Goal: Information Seeking & Learning: Learn about a topic

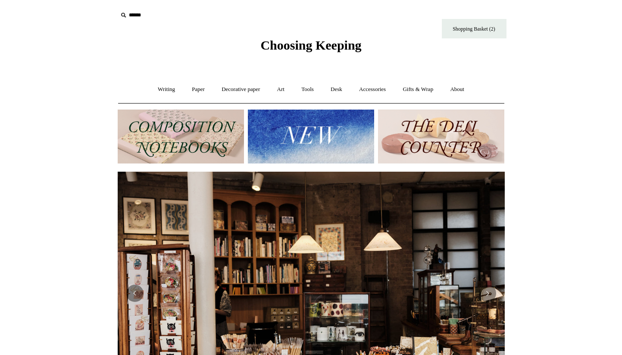
click at [183, 126] on img at bounding box center [181, 137] width 126 height 54
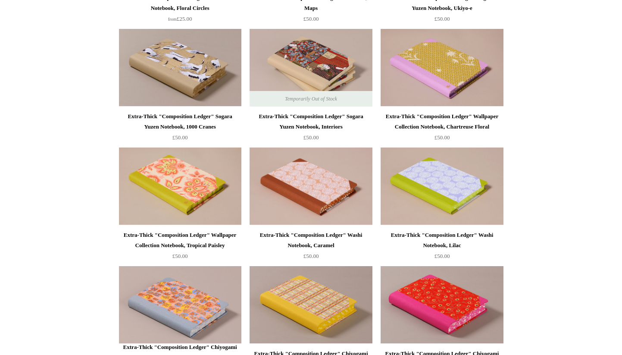
scroll to position [740, 0]
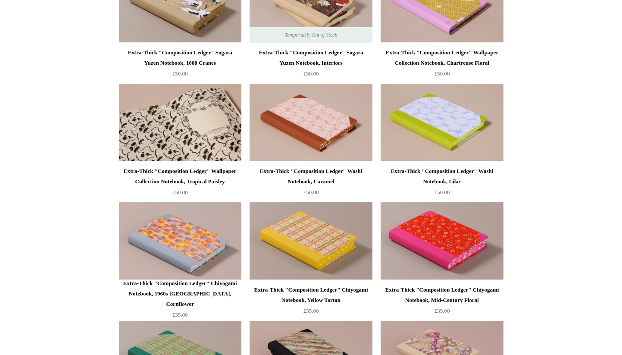
click at [140, 132] on img at bounding box center [180, 123] width 122 height 78
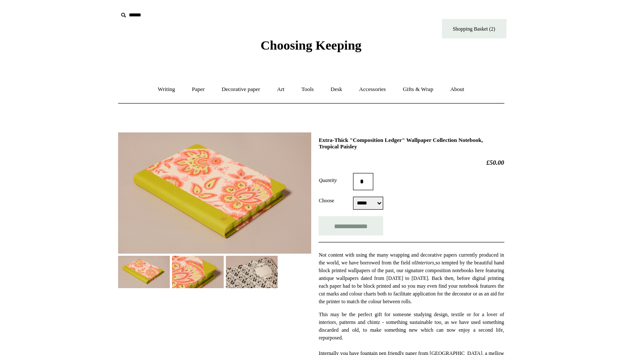
select select "*****"
click at [257, 270] on img at bounding box center [252, 272] width 52 height 32
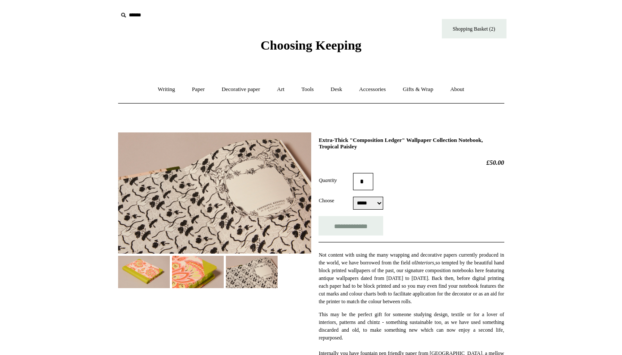
click at [256, 207] on img at bounding box center [214, 192] width 193 height 121
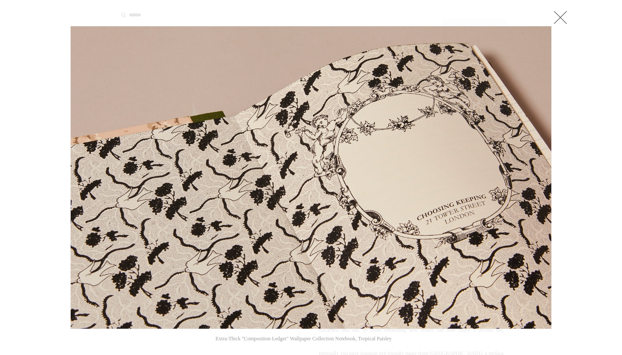
click at [250, 213] on img at bounding box center [311, 177] width 481 height 302
click at [88, 176] on span at bounding box center [85, 177] width 13 height 13
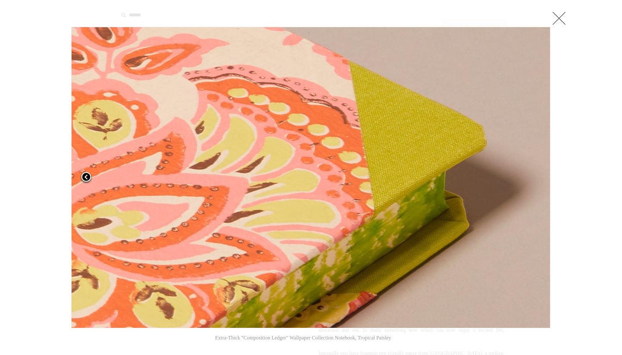
click at [87, 178] on span at bounding box center [86, 177] width 13 height 13
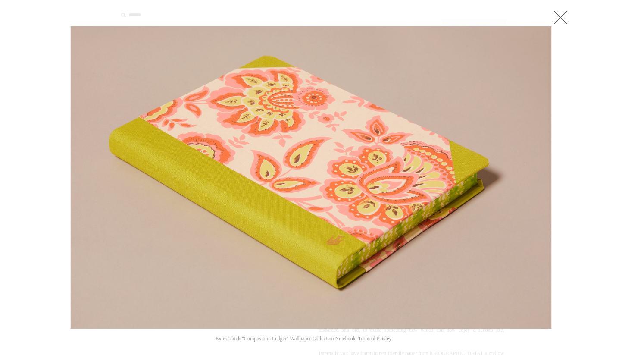
click at [560, 17] on link at bounding box center [560, 17] width 17 height 17
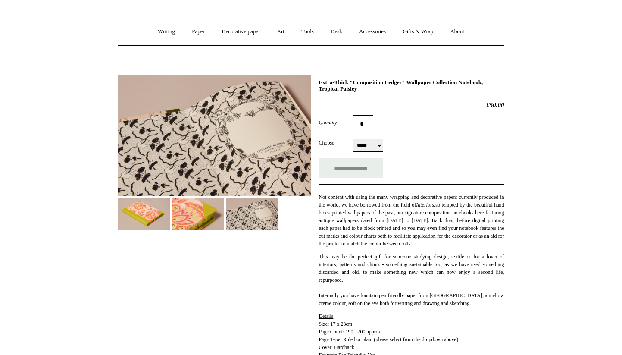
scroll to position [109, 0]
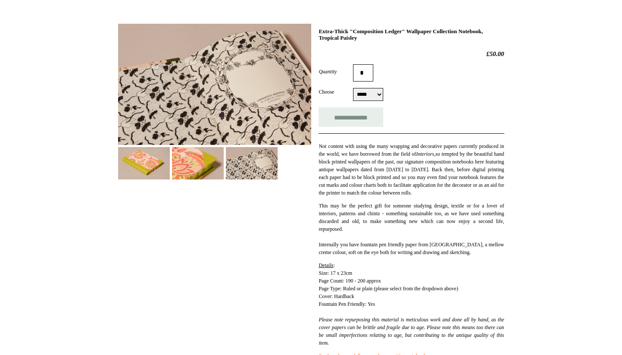
click at [202, 169] on img at bounding box center [198, 163] width 52 height 32
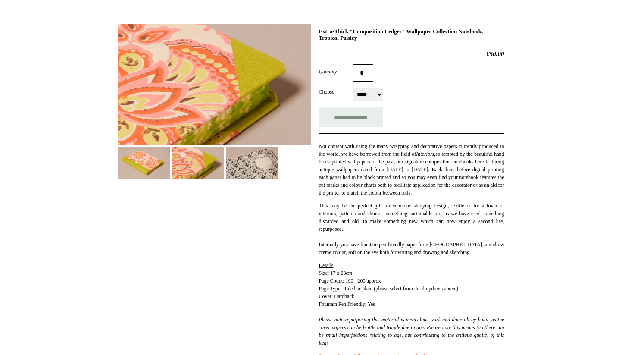
click at [140, 165] on img at bounding box center [144, 163] width 52 height 32
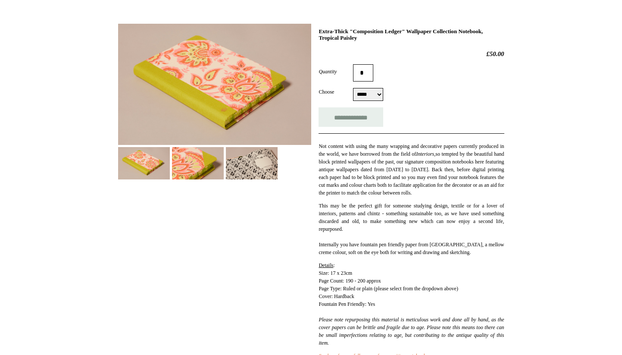
click at [194, 100] on img at bounding box center [214, 84] width 193 height 121
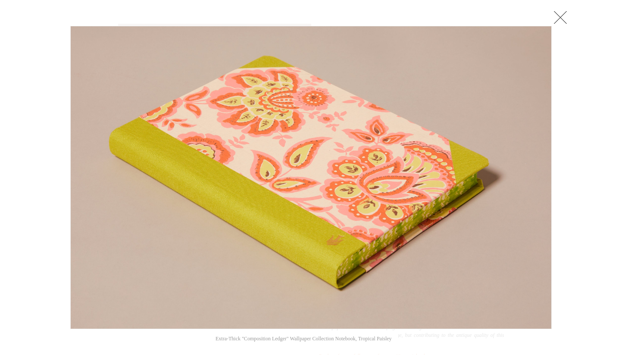
click at [334, 235] on img at bounding box center [311, 177] width 481 height 302
click at [567, 6] on div at bounding box center [311, 271] width 622 height 761
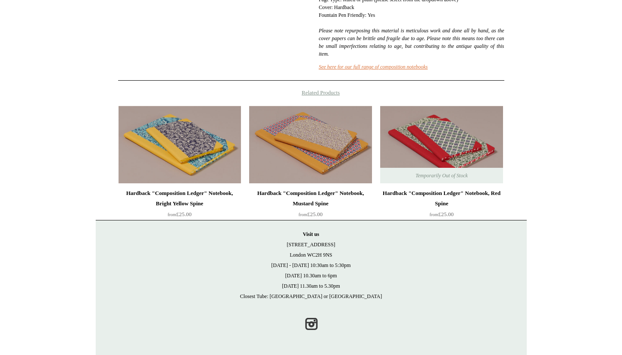
scroll to position [0, 0]
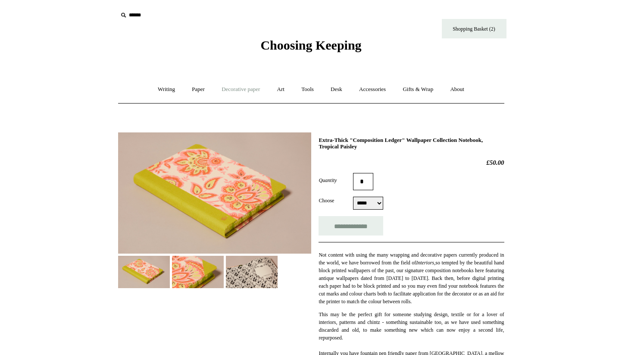
click at [236, 88] on link "Decorative paper +" at bounding box center [241, 89] width 54 height 23
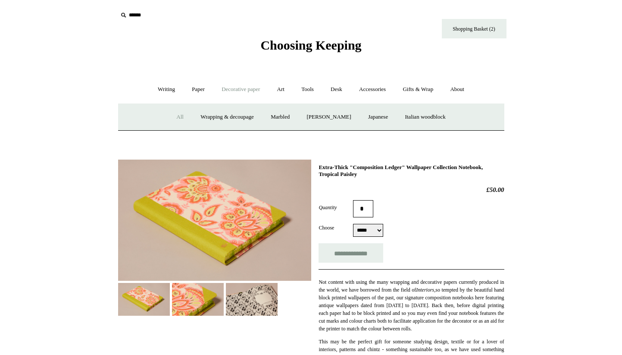
click at [172, 117] on link "All" at bounding box center [180, 117] width 23 height 23
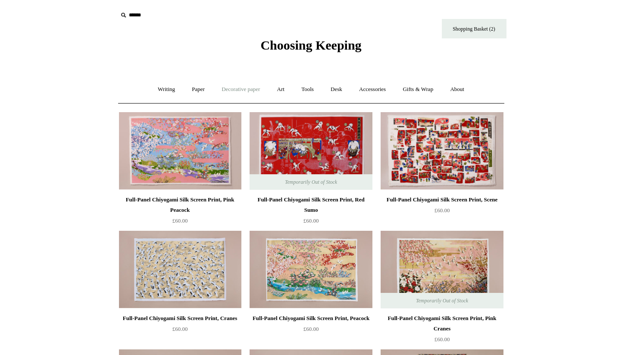
click at [225, 97] on link "Decorative paper +" at bounding box center [241, 89] width 54 height 23
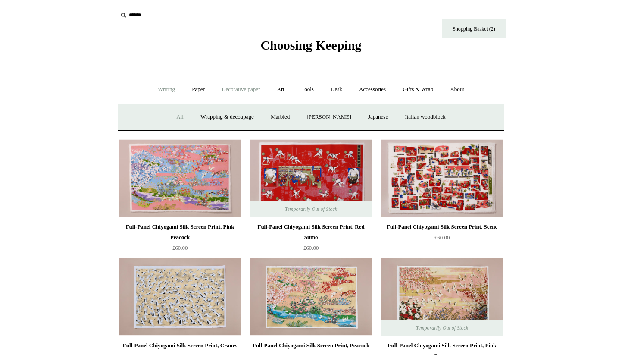
click at [163, 90] on link "Writing +" at bounding box center [166, 89] width 33 height 23
click at [195, 92] on link "Paper +" at bounding box center [198, 89] width 28 height 23
click at [190, 116] on link "Notebooks +" at bounding box center [191, 117] width 40 height 23
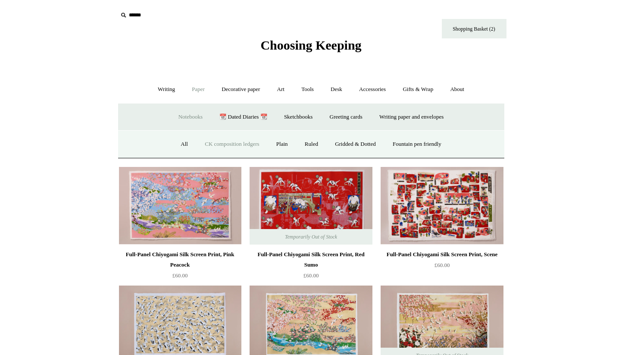
click at [214, 143] on link "CK composition ledgers" at bounding box center [232, 144] width 70 height 23
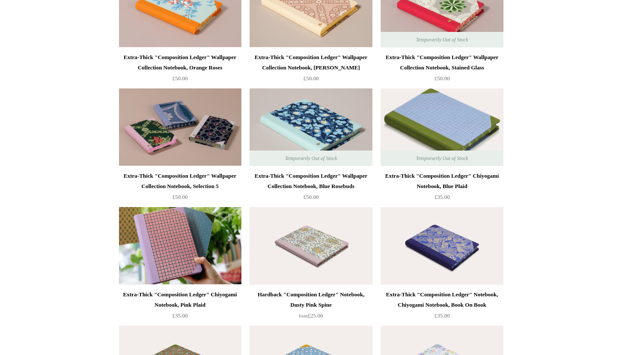
scroll to position [1207, 0]
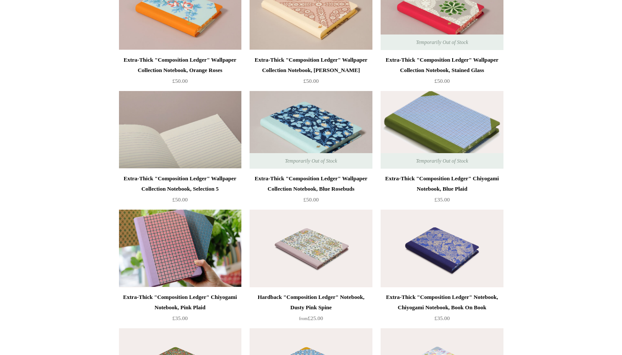
click at [213, 132] on img at bounding box center [180, 130] width 122 height 78
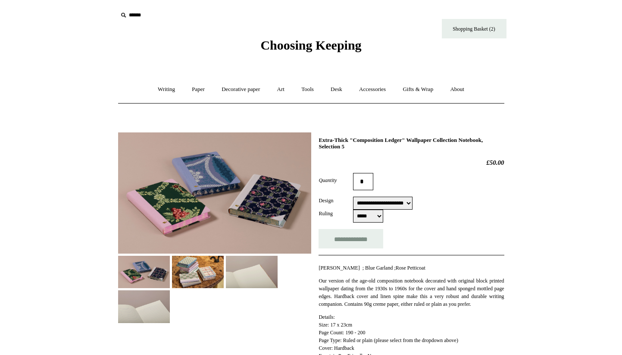
select select "**********"
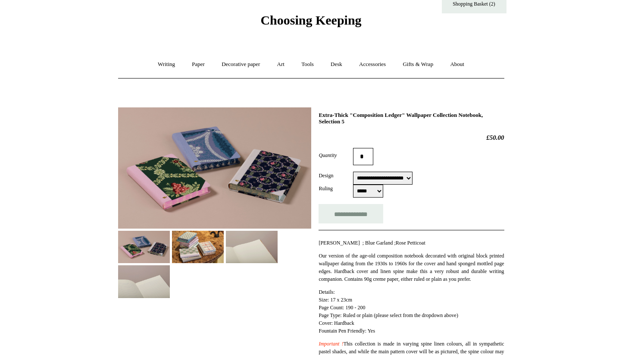
scroll to position [25, 0]
click at [215, 171] on img at bounding box center [214, 167] width 193 height 121
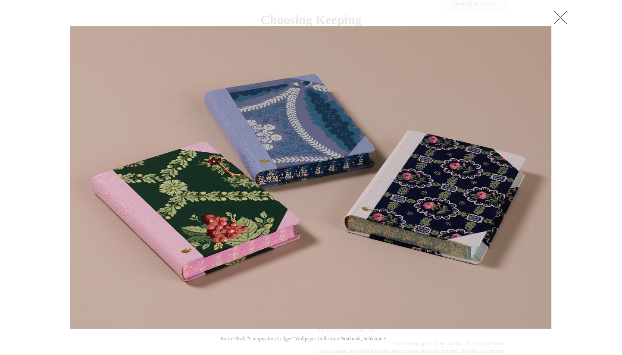
click at [556, 16] on link at bounding box center [560, 17] width 17 height 17
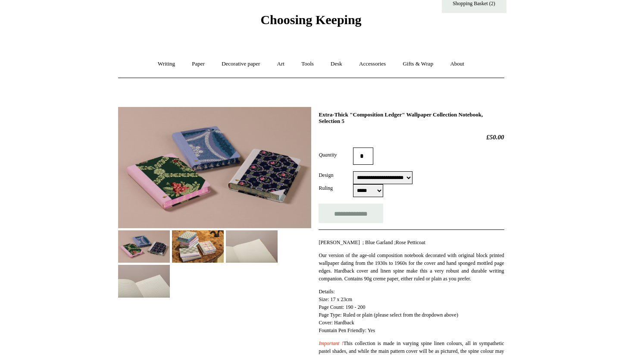
click at [245, 229] on div at bounding box center [214, 198] width 193 height 197
click at [195, 253] on img at bounding box center [198, 246] width 52 height 32
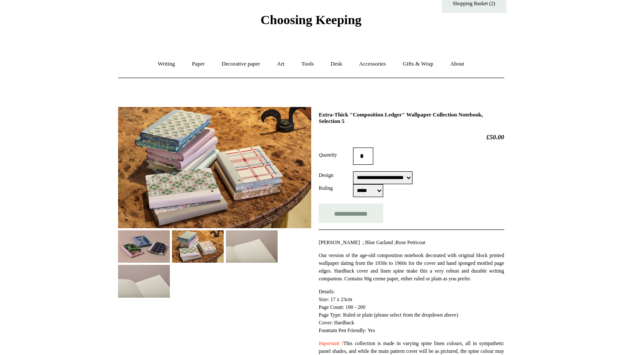
click at [236, 248] on img at bounding box center [252, 246] width 52 height 32
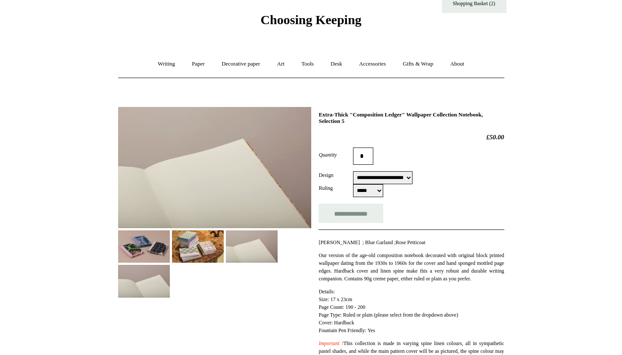
click at [136, 285] on img at bounding box center [144, 281] width 52 height 32
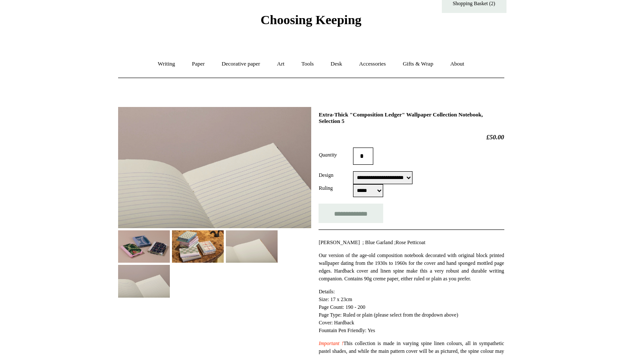
click at [146, 247] on img at bounding box center [144, 246] width 52 height 32
